Goal: Task Accomplishment & Management: Manage account settings

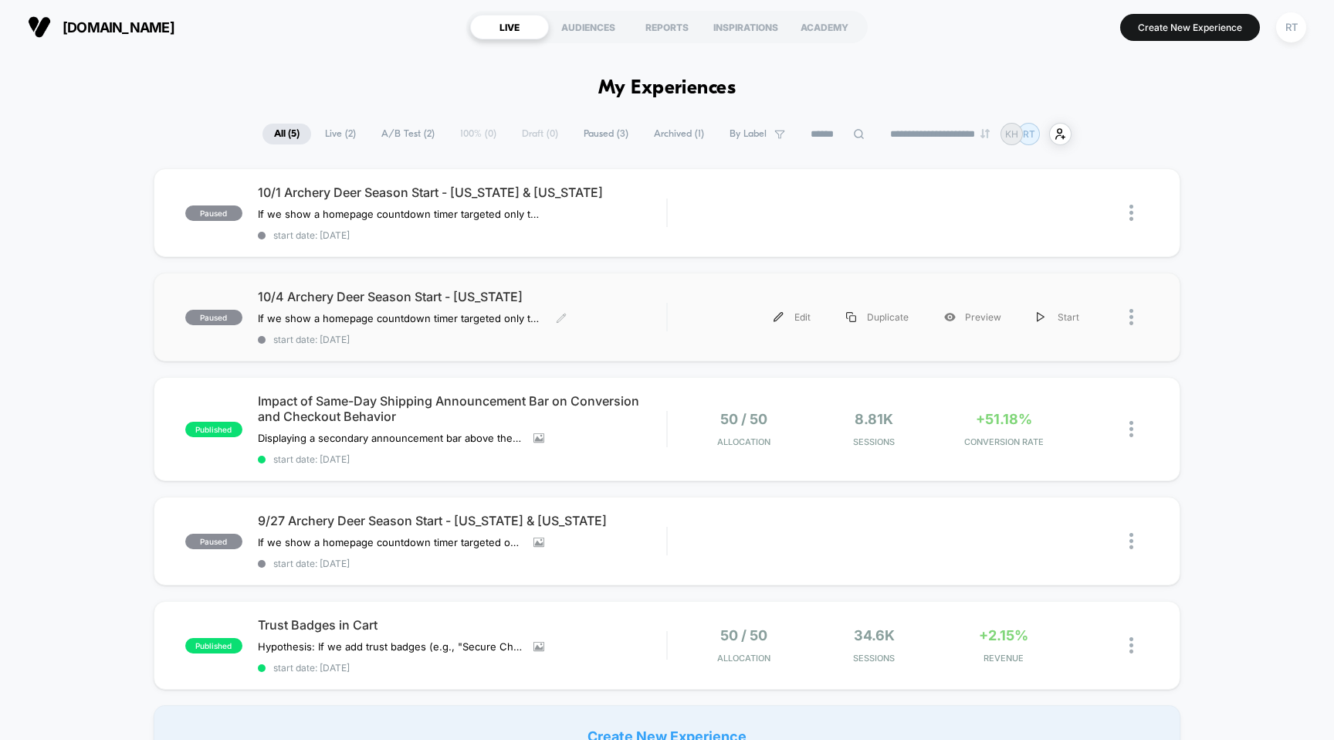
click at [205, 318] on span "paused" at bounding box center [213, 317] width 57 height 15
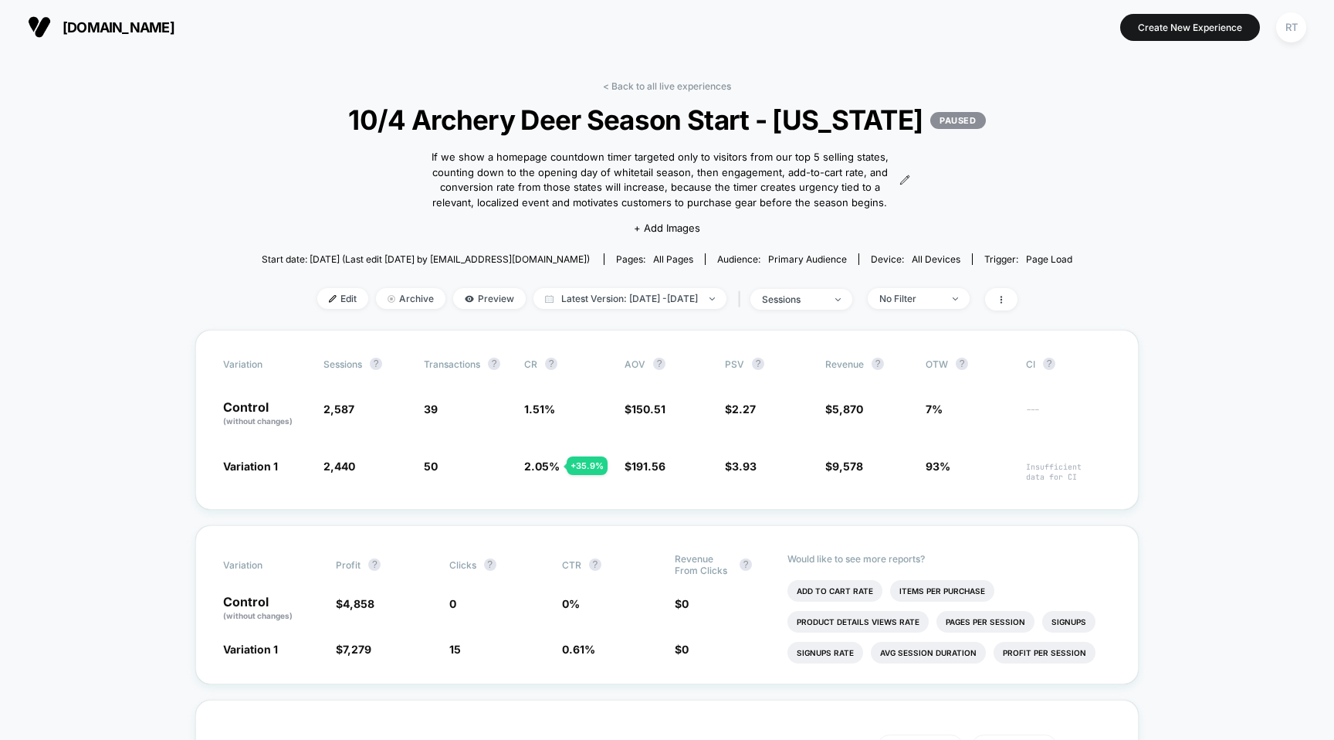
click at [376, 248] on span "Start date: 9/8/2025 (Last edit 10/1/2025 by scheduling@visually.io)" at bounding box center [426, 259] width 328 height 27
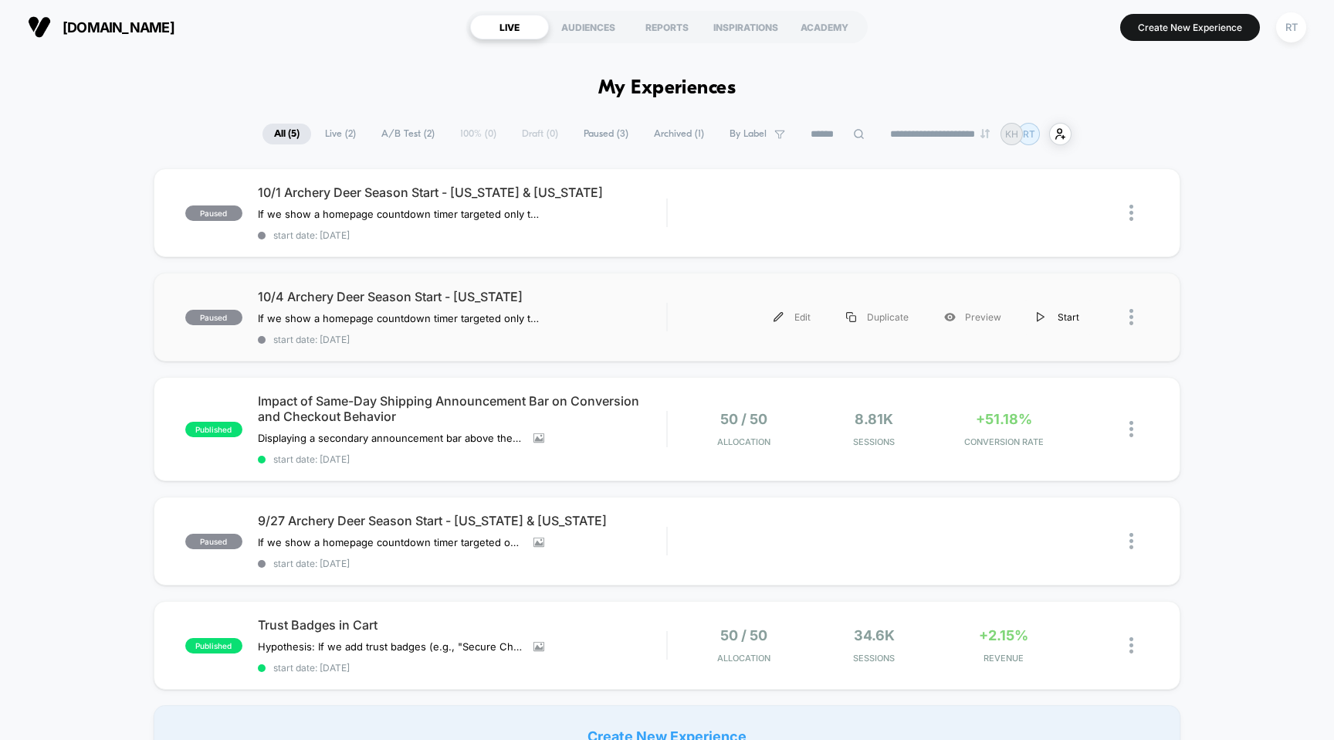
click at [1039, 317] on img at bounding box center [1041, 317] width 8 height 10
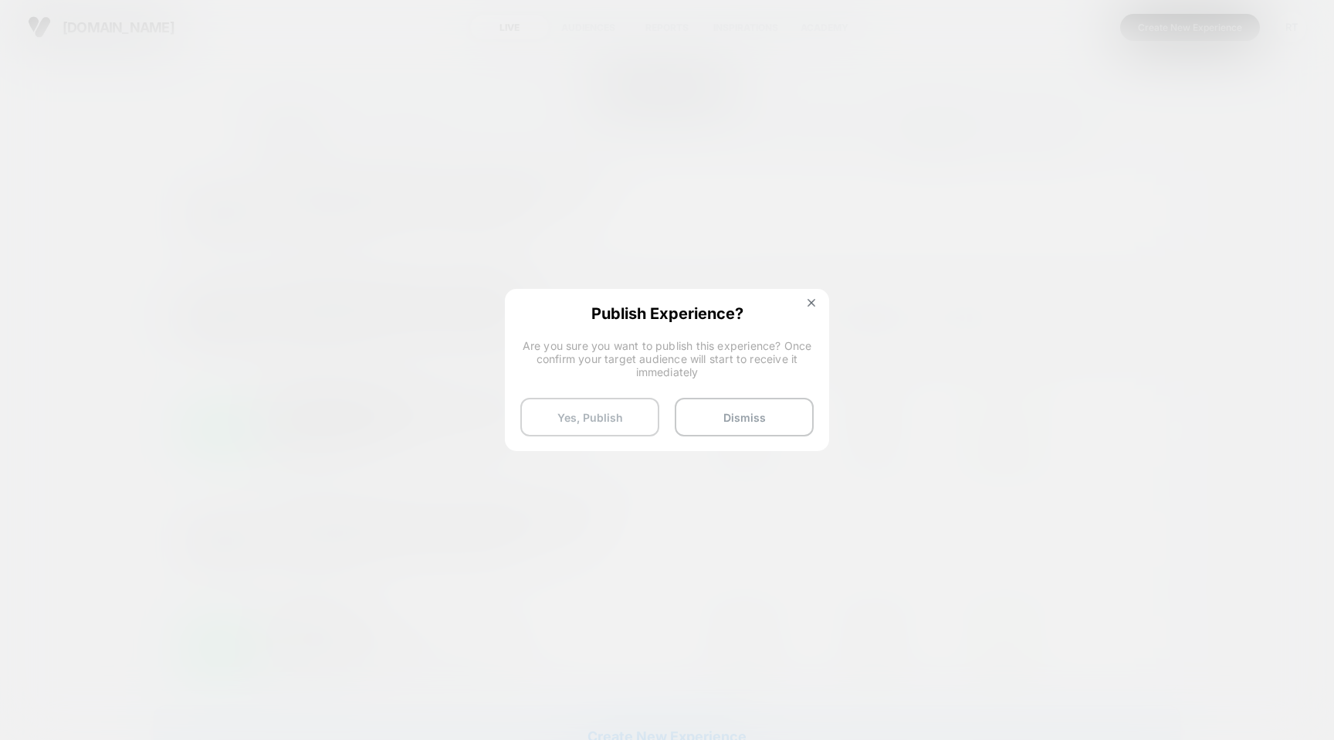
click at [603, 409] on button "Yes, Publish" at bounding box center [589, 417] width 139 height 39
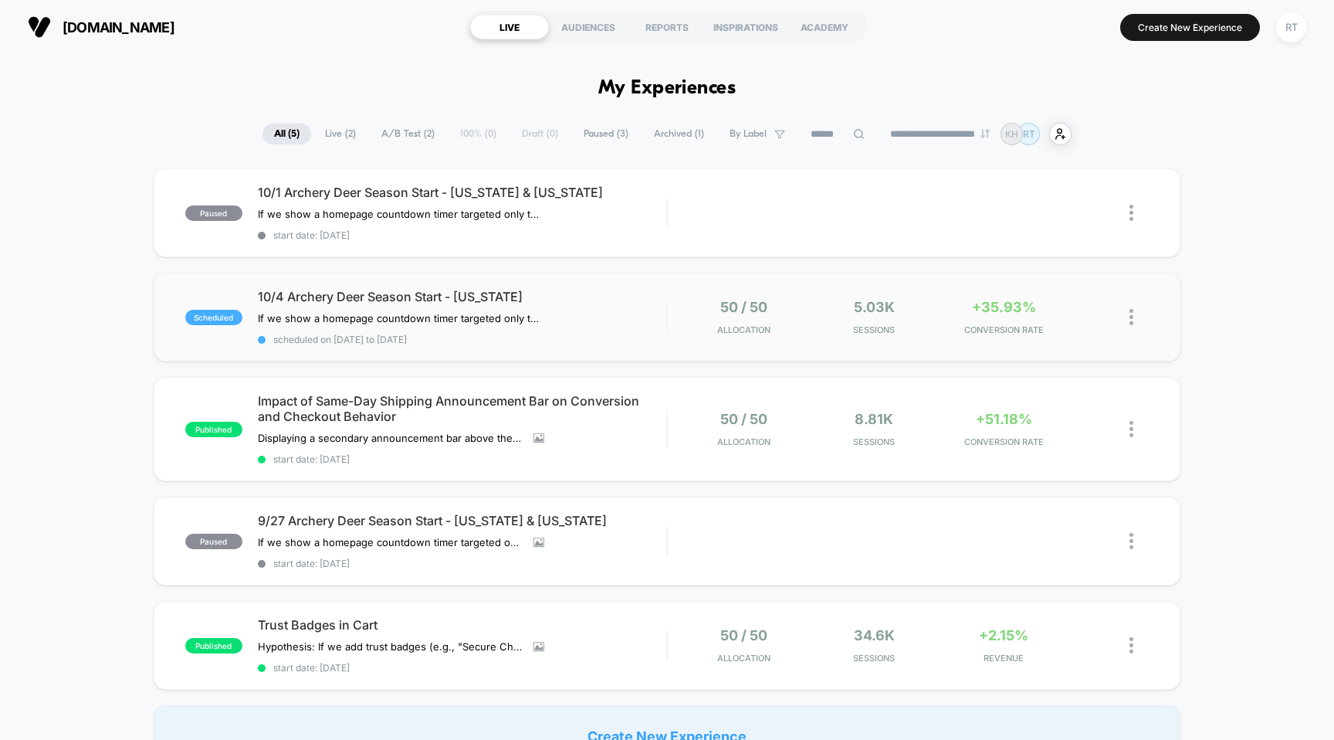
click at [1130, 313] on img at bounding box center [1132, 317] width 4 height 16
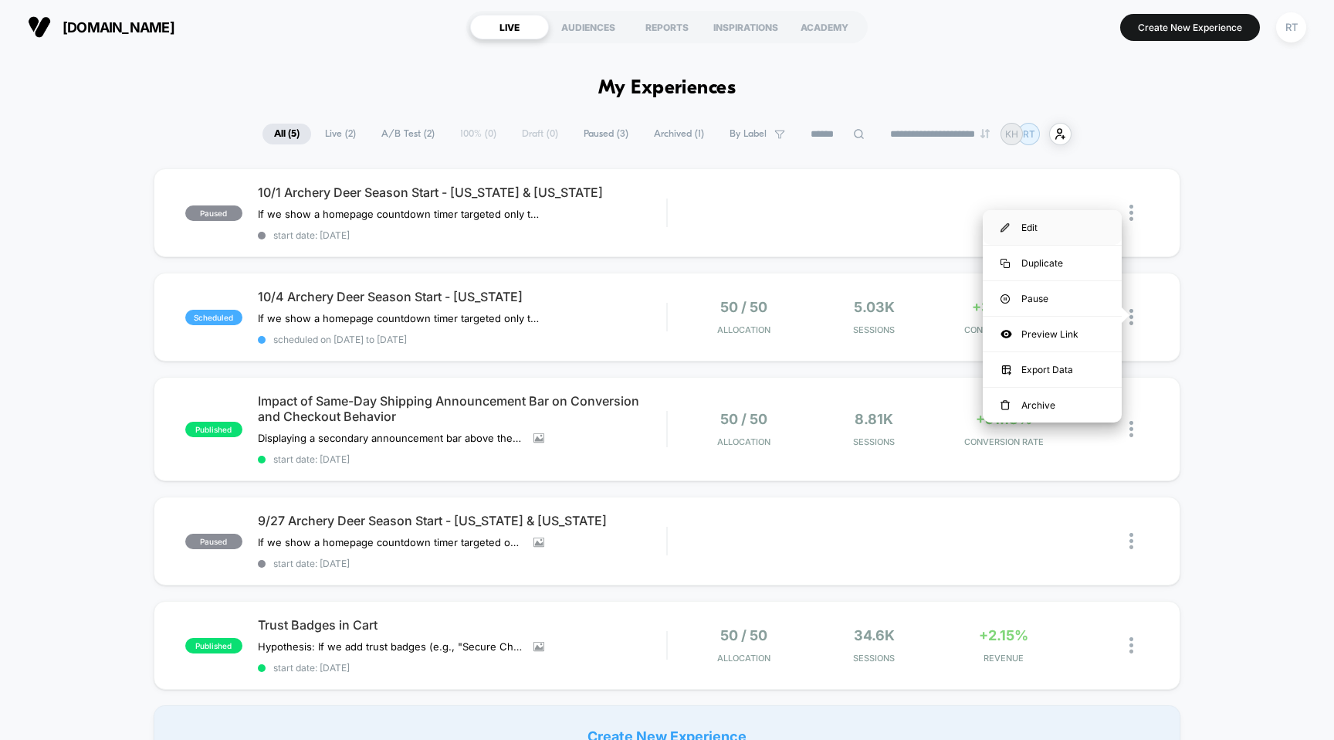
click at [1050, 221] on div "Edit" at bounding box center [1052, 227] width 139 height 35
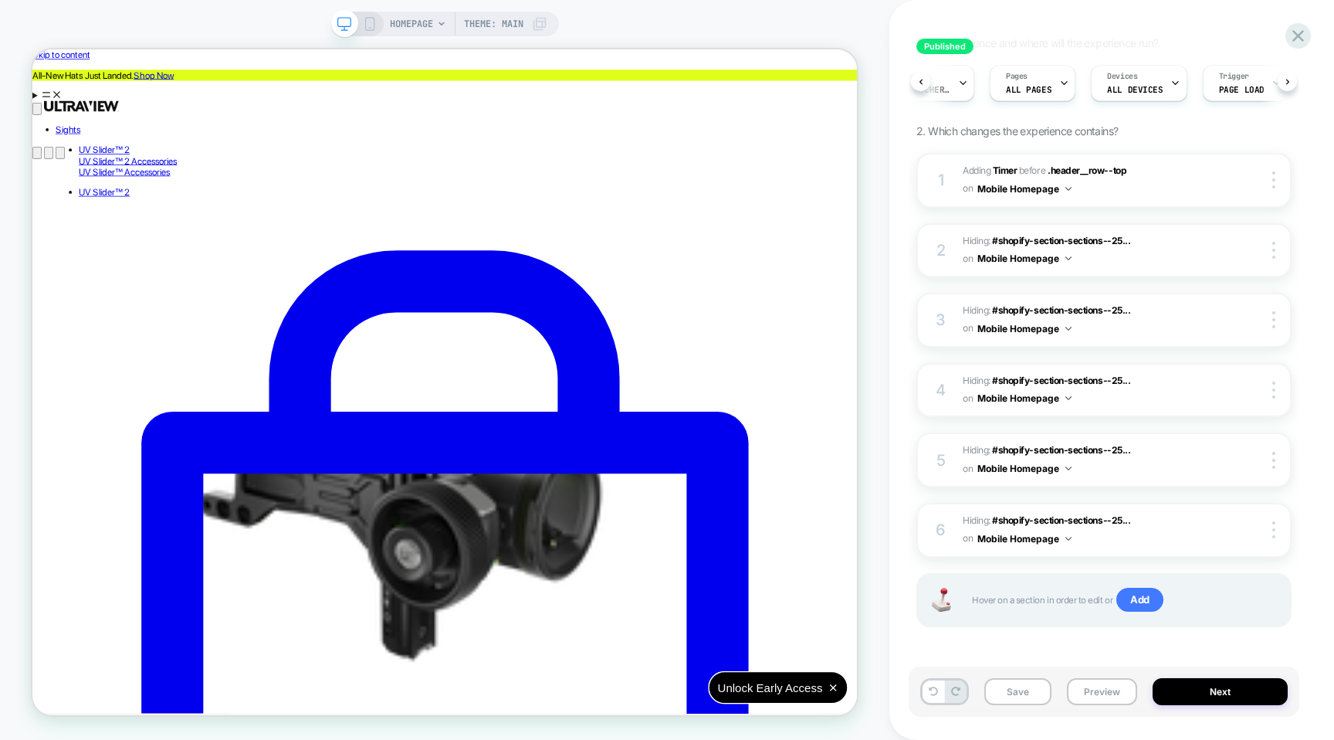
scroll to position [0, 80]
click at [1191, 682] on button "Next" at bounding box center [1220, 691] width 135 height 27
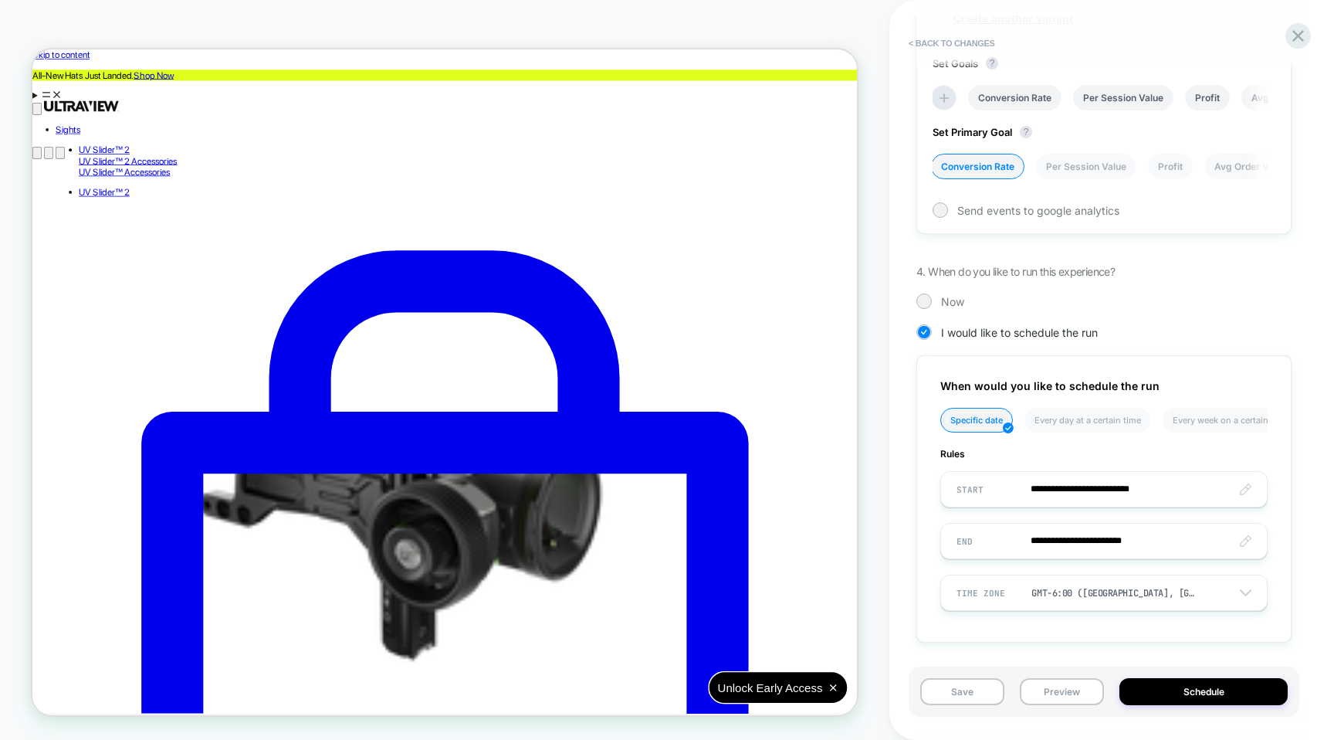
scroll to position [683, 0]
click at [1282, 48] on span "< Back to changes" at bounding box center [1096, 43] width 391 height 25
click at [1296, 32] on icon at bounding box center [1298, 35] width 21 height 21
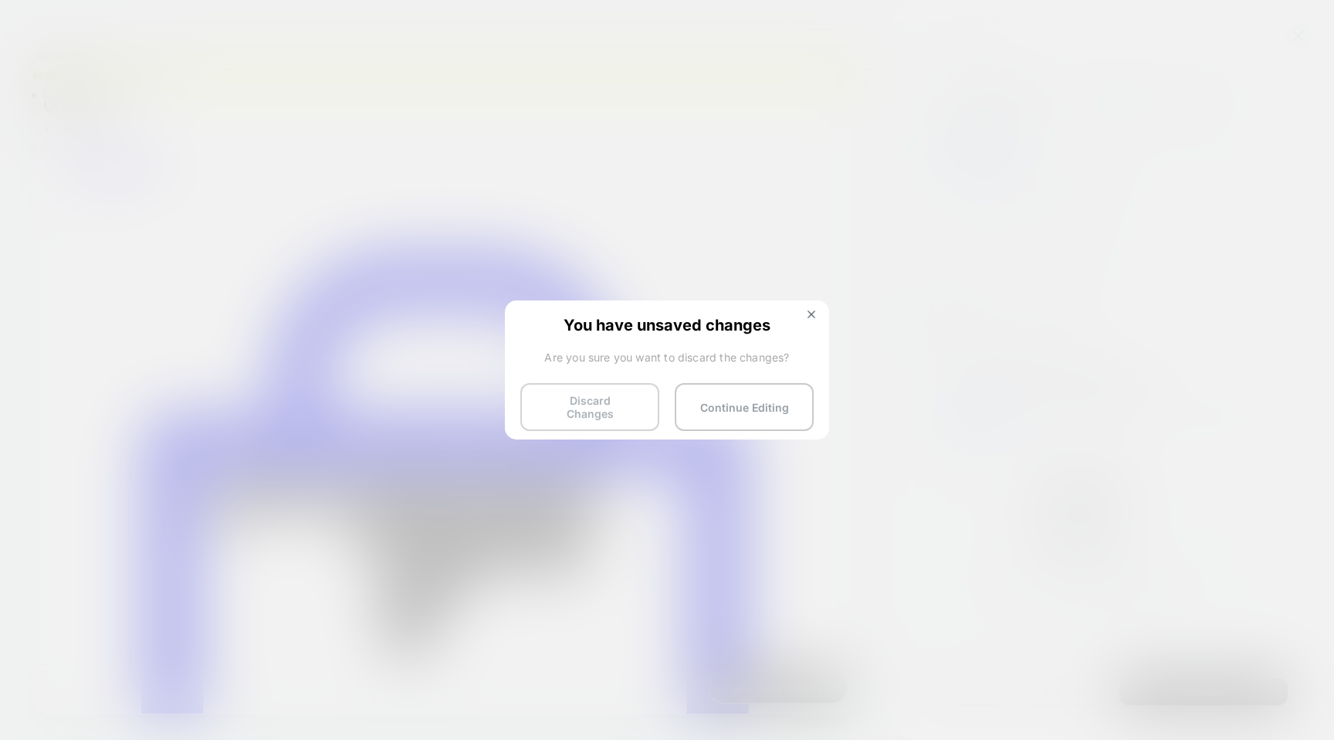
click at [611, 396] on button "Discard Changes" at bounding box center [589, 407] width 139 height 48
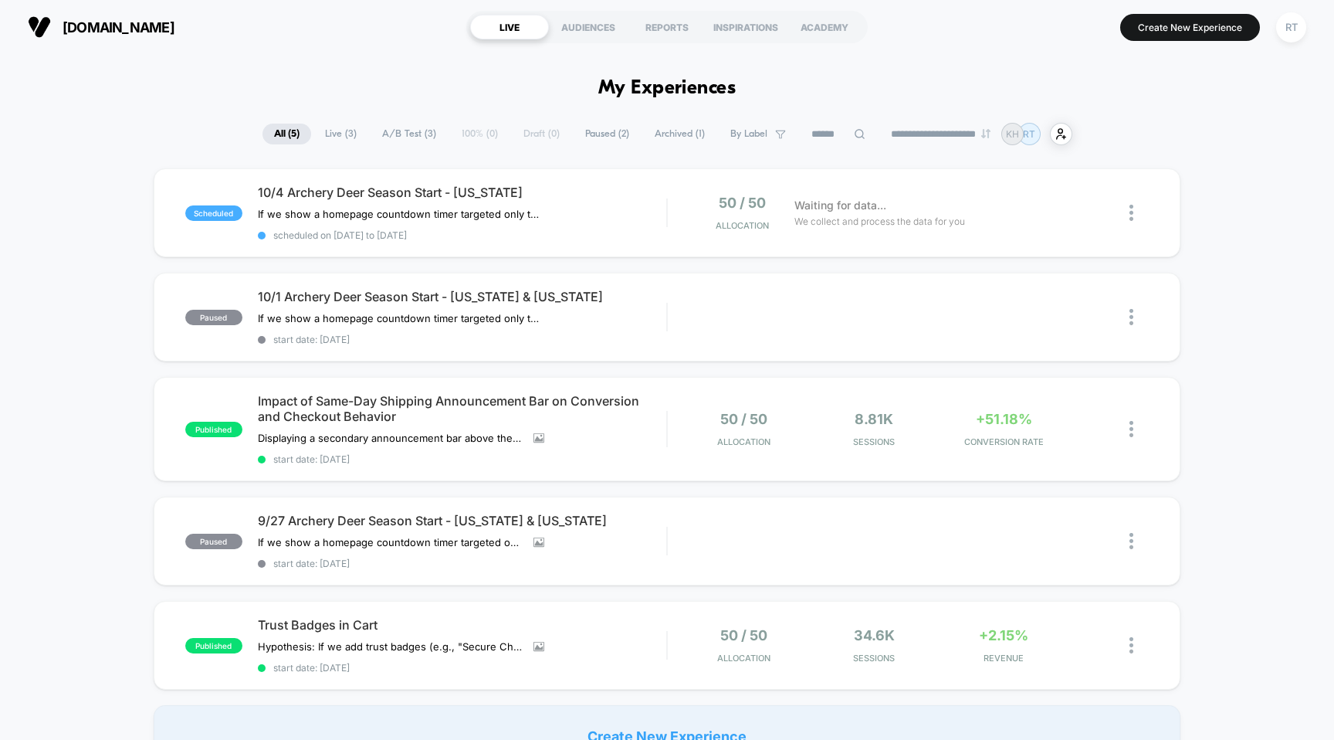
click at [137, 278] on div "scheduled 10/4 Archery Deer Season Start - [US_STATE] If we show a homepage cou…" at bounding box center [667, 467] width 1334 height 598
click at [1128, 210] on div at bounding box center [1123, 213] width 52 height 36
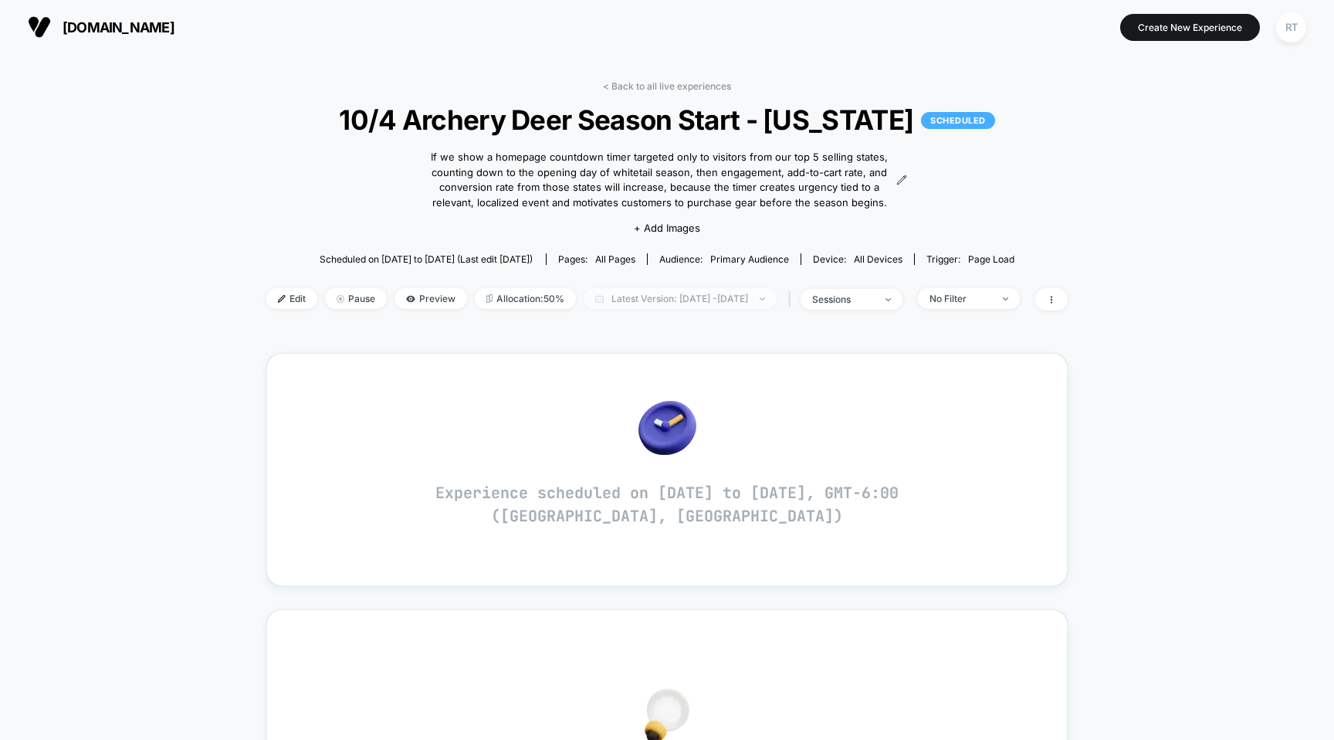
click at [680, 292] on span "Latest Version: [DATE] - [DATE]" at bounding box center [680, 298] width 193 height 21
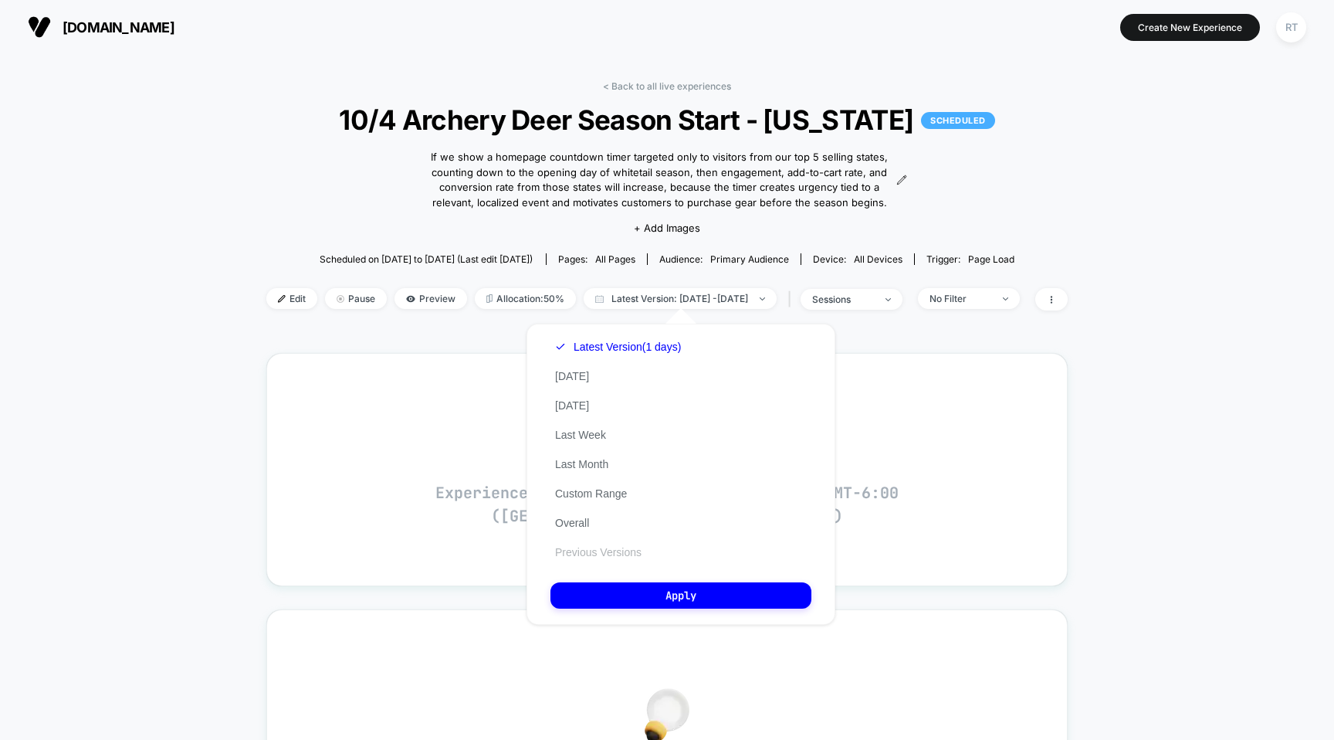
click at [595, 550] on button "Previous Versions" at bounding box center [599, 552] width 96 height 14
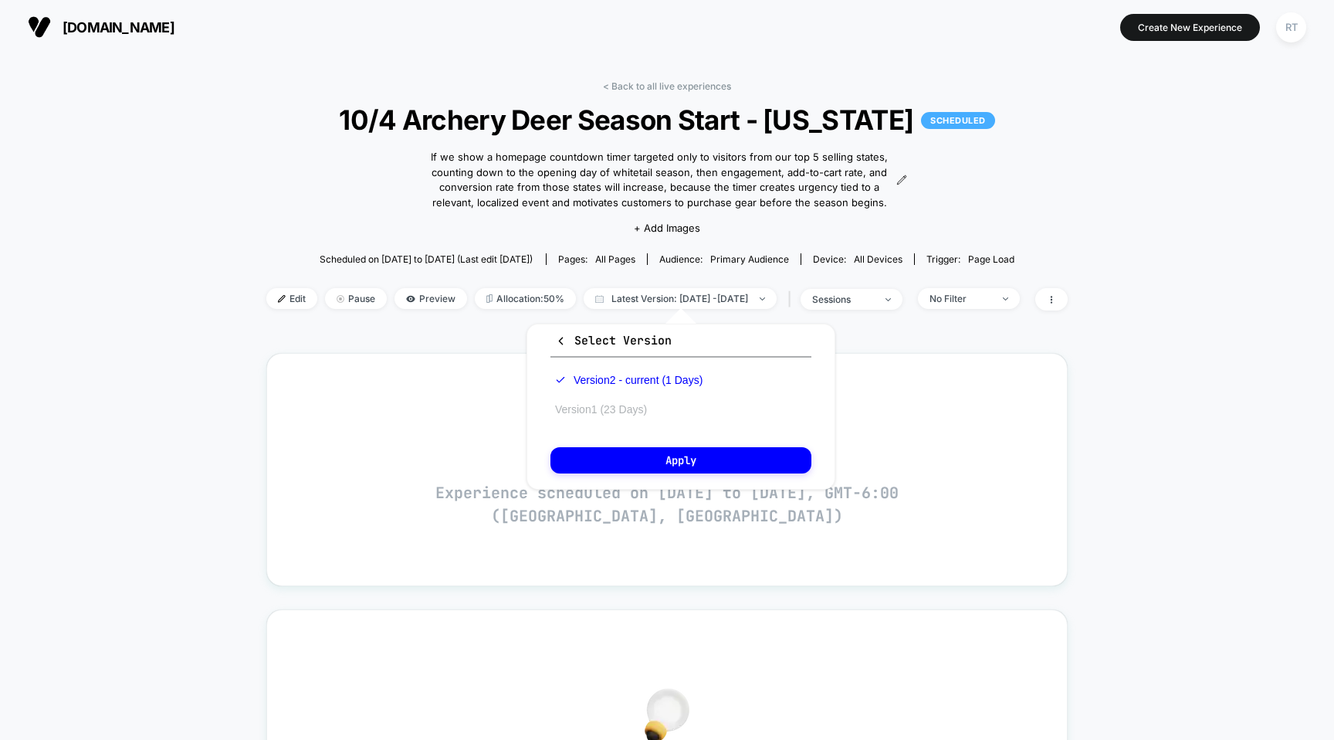
click at [595, 406] on button "Version 1 (23 Days)" at bounding box center [601, 409] width 101 height 14
click at [671, 458] on button "Apply" at bounding box center [681, 460] width 261 height 26
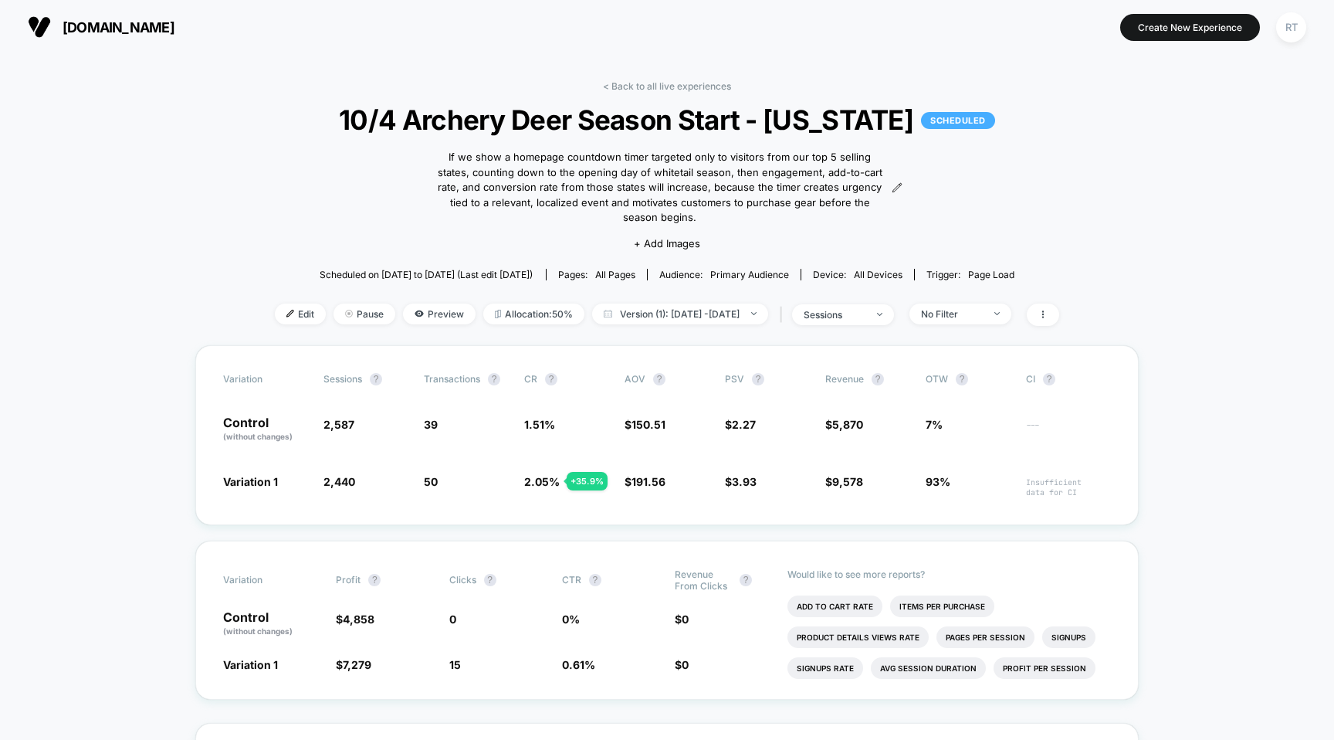
click at [1059, 189] on div "< Back to all live experiences 10/4 Archery Deer Season Start - [US_STATE] SCHE…" at bounding box center [667, 212] width 784 height 265
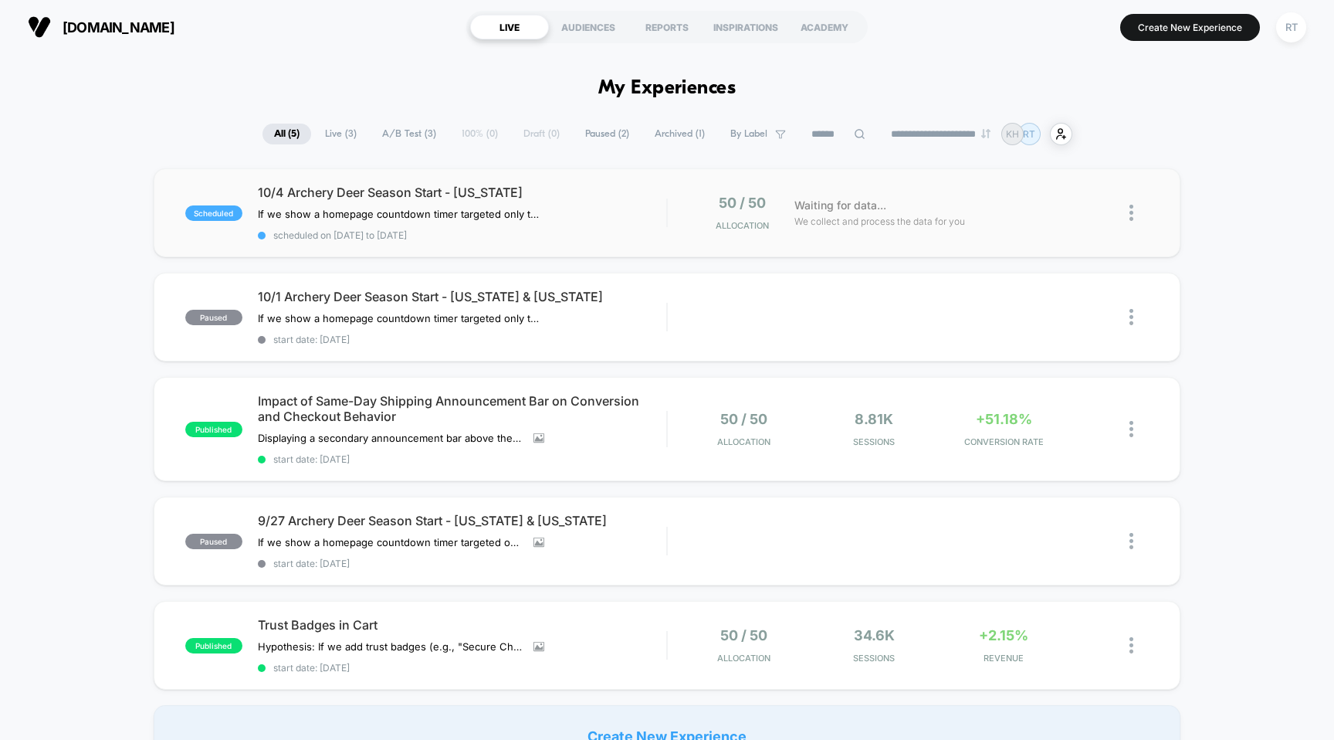
click at [1131, 210] on img at bounding box center [1132, 213] width 4 height 16
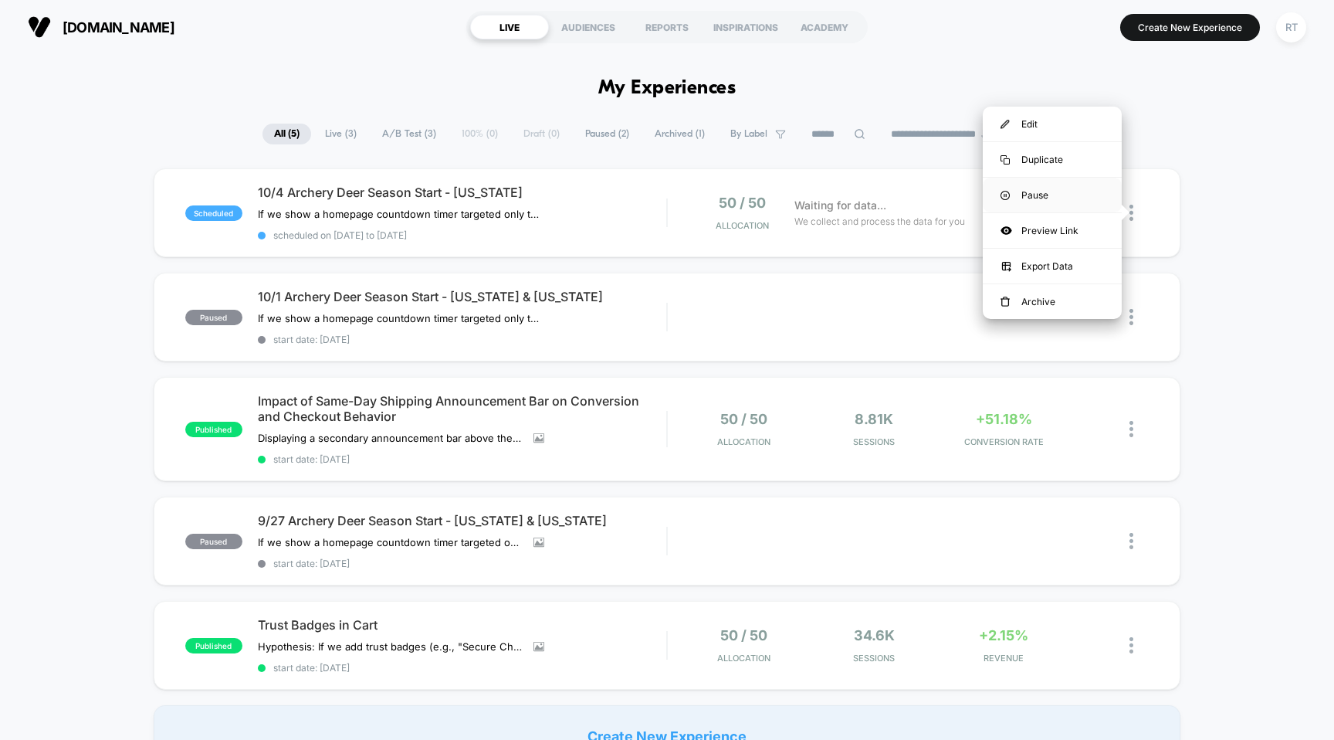
click at [1059, 187] on div "Pause" at bounding box center [1052, 195] width 139 height 35
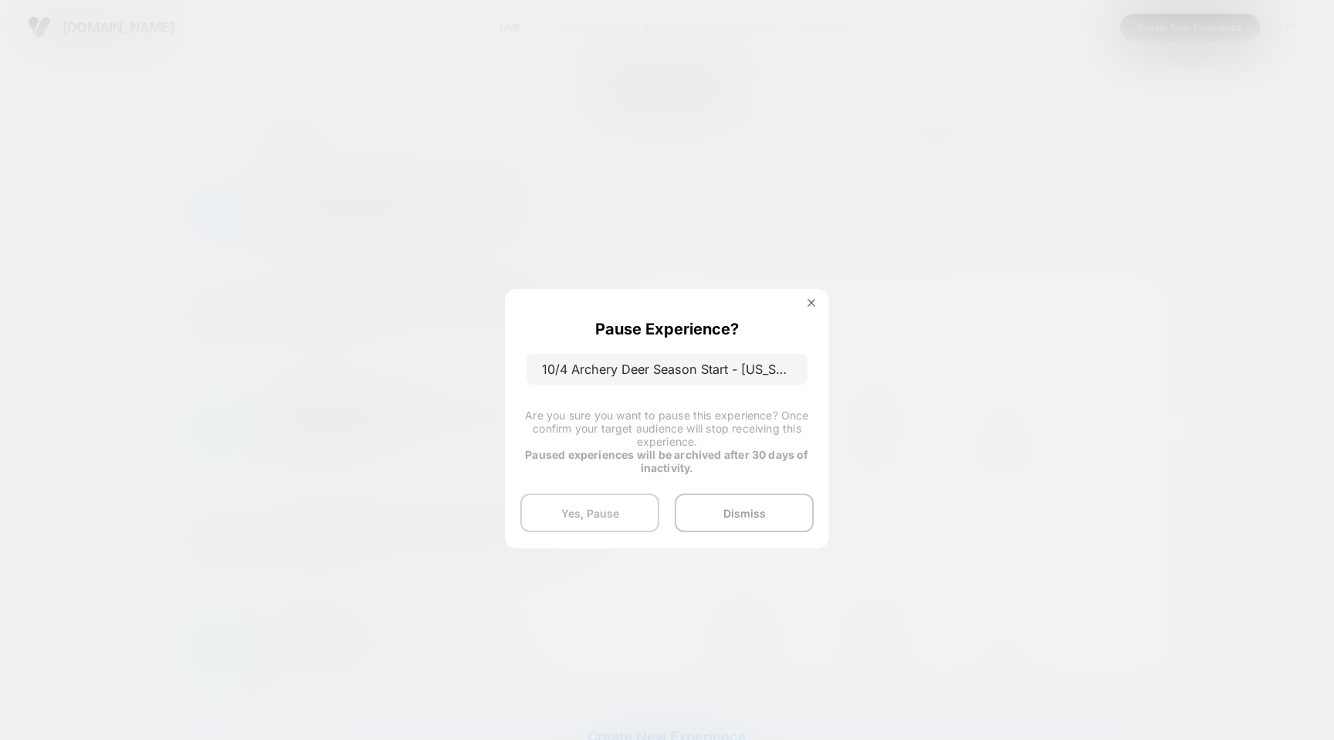
click at [589, 522] on button "Yes, Pause" at bounding box center [589, 512] width 139 height 39
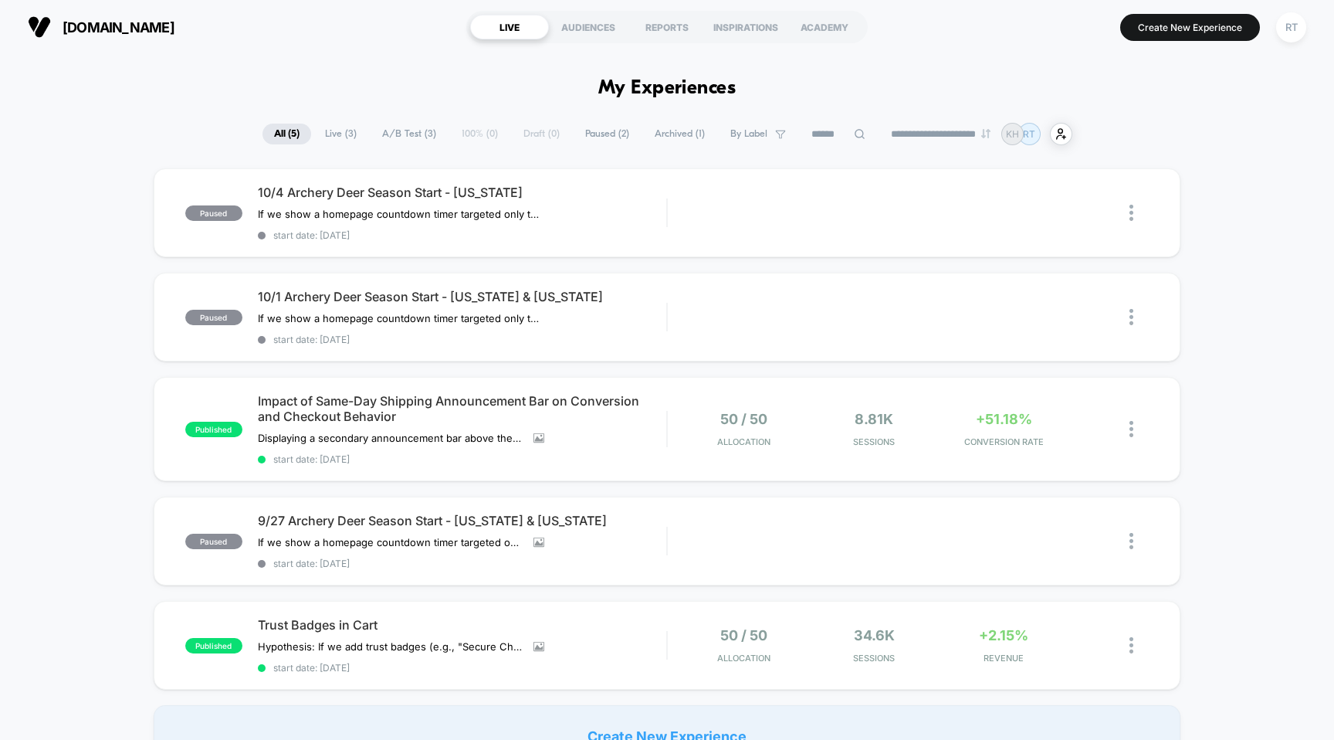
click at [39, 302] on div "paused 10/4 Archery Deer Season Start - [US_STATE] If we show a homepage countd…" at bounding box center [667, 467] width 1334 height 598
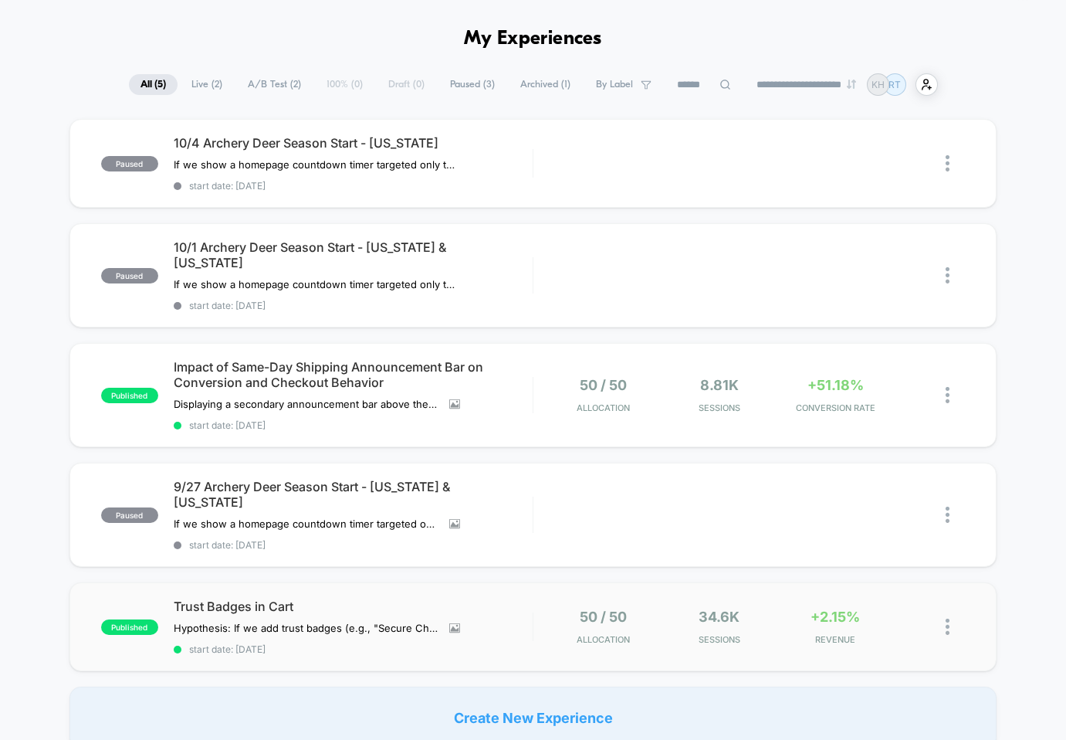
scroll to position [46, 0]
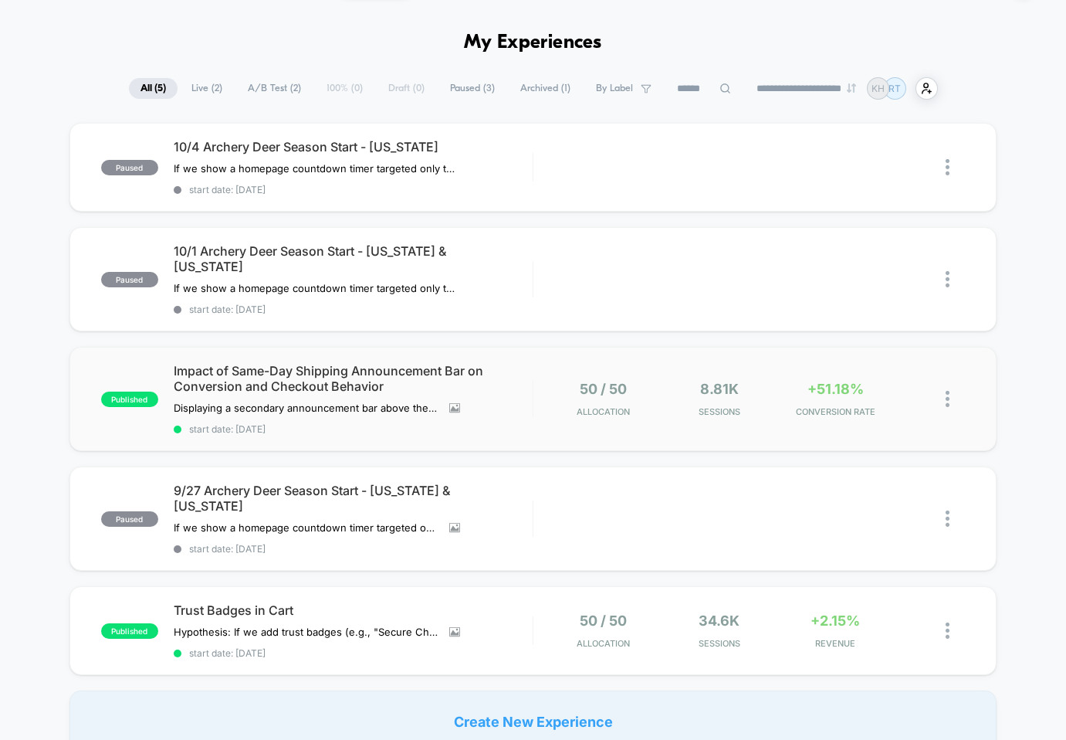
click at [311, 347] on div "published Impact of Same-Day Shipping Announcement Bar on Conversion and Checko…" at bounding box center [532, 399] width 927 height 104
